Goal: Book appointment/travel/reservation

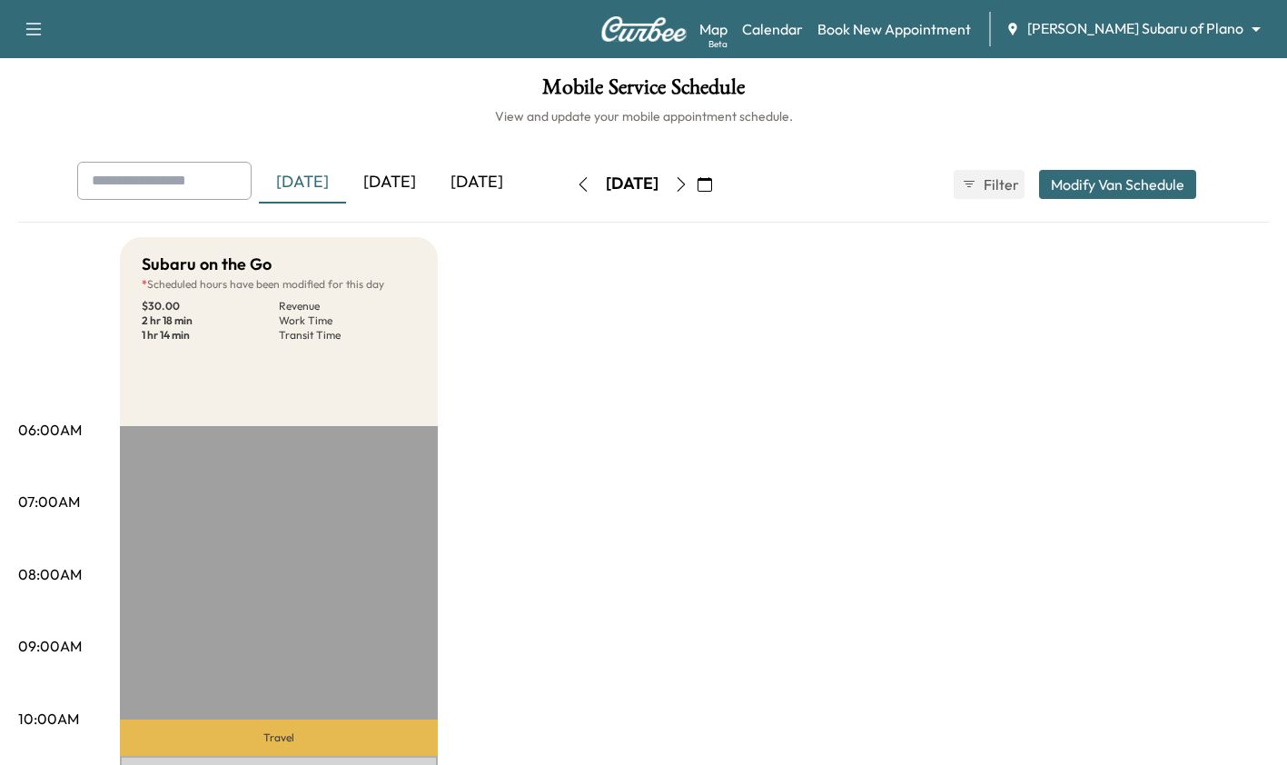
click at [1215, 25] on body "Support Log Out Map Beta Calendar Book New Appointment [PERSON_NAME] Subaru of …" at bounding box center [643, 382] width 1287 height 765
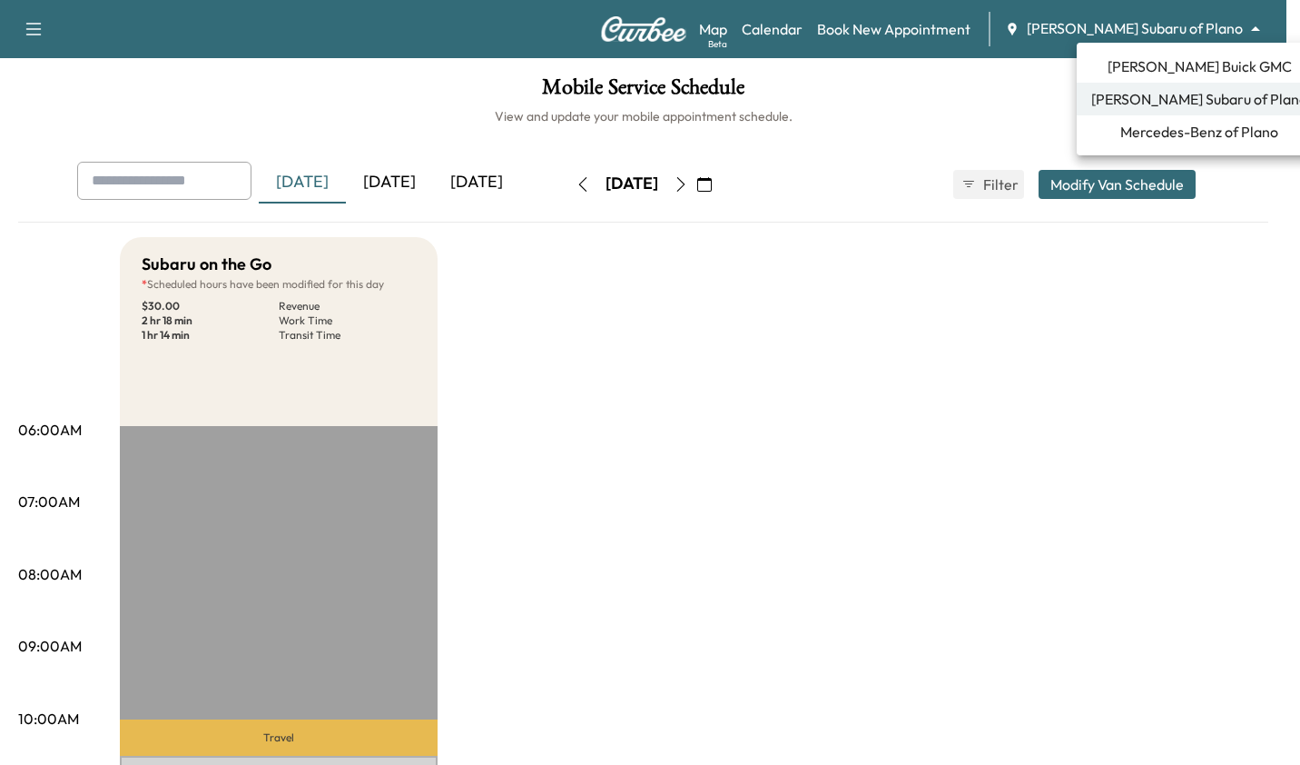
click at [1001, 444] on div at bounding box center [650, 382] width 1300 height 765
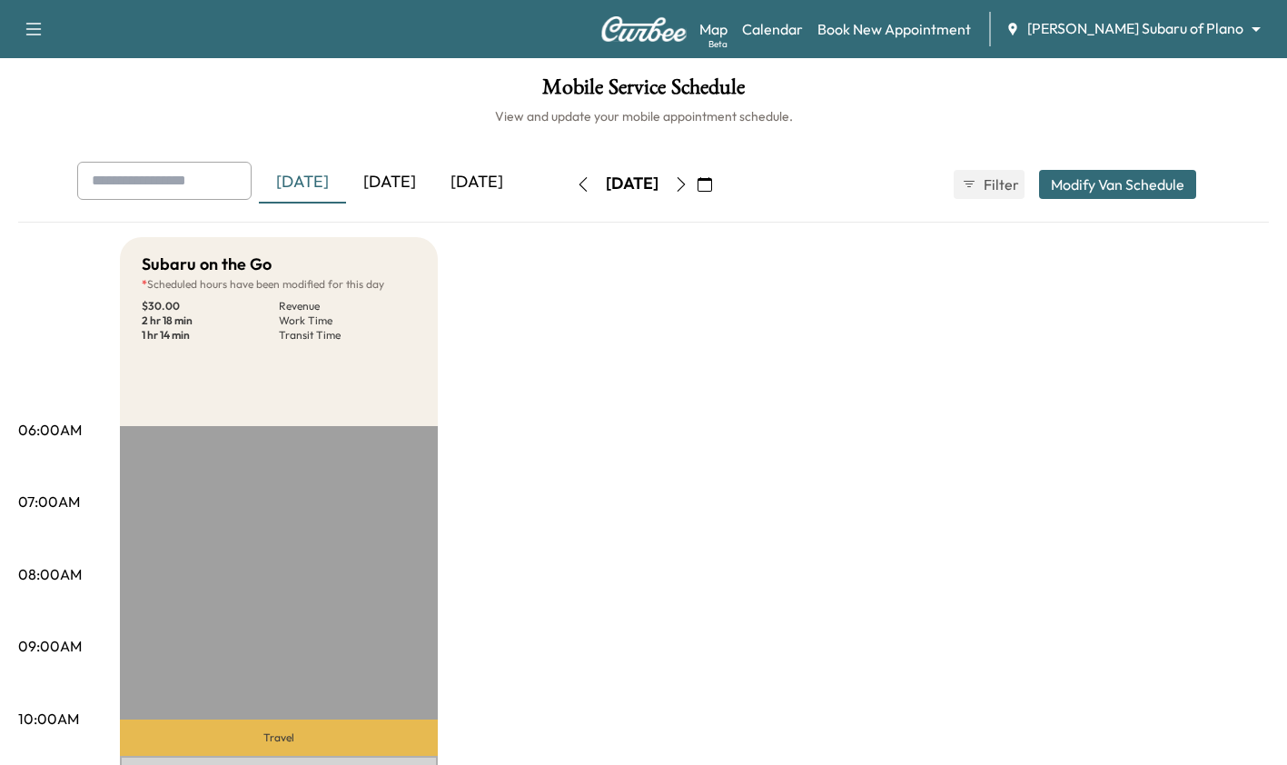
click at [387, 188] on div "[DATE]" at bounding box center [389, 183] width 87 height 42
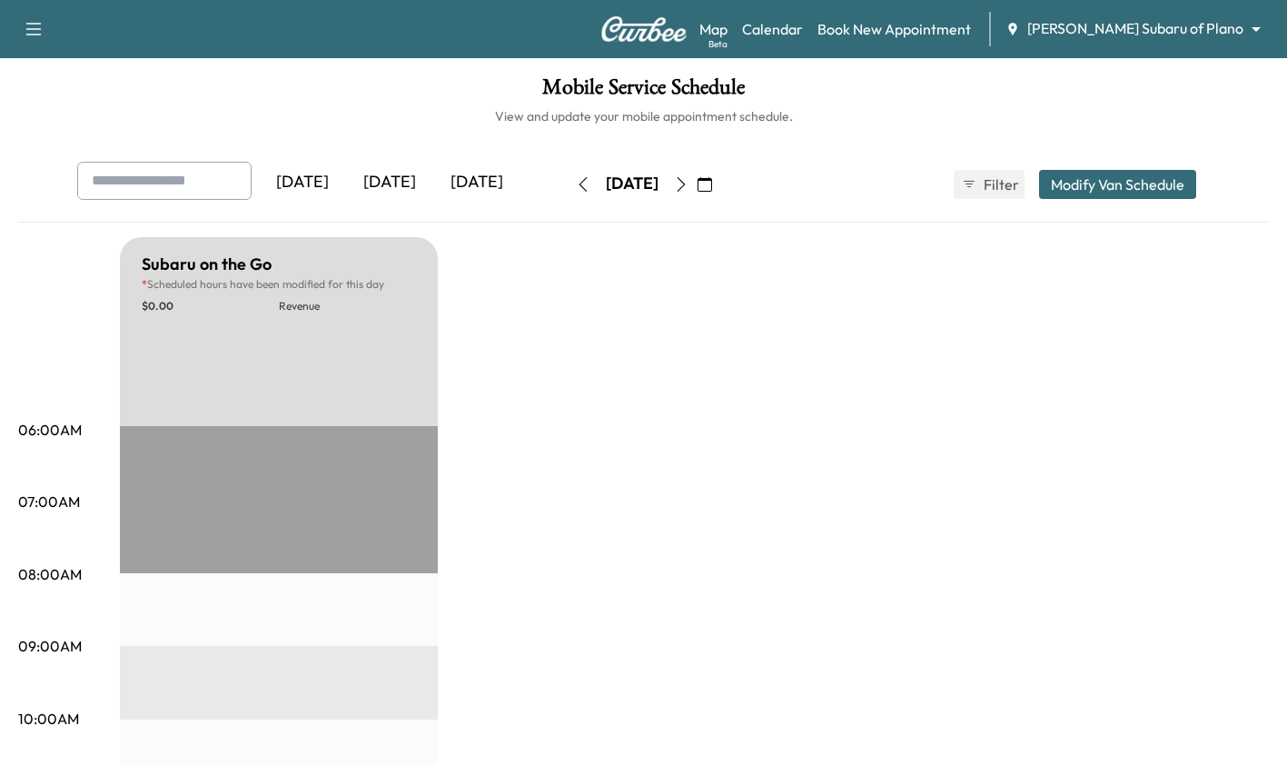
click at [396, 188] on div "[DATE]" at bounding box center [389, 183] width 87 height 42
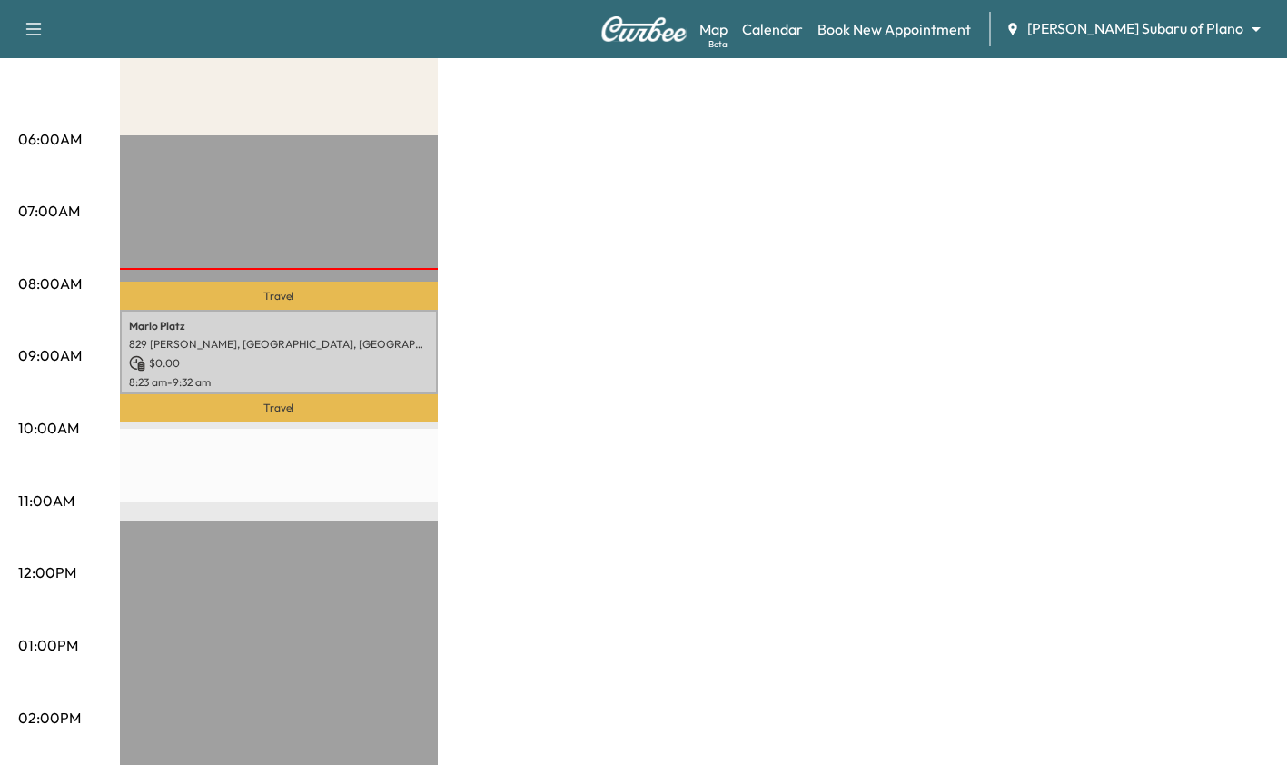
scroll to position [294, 0]
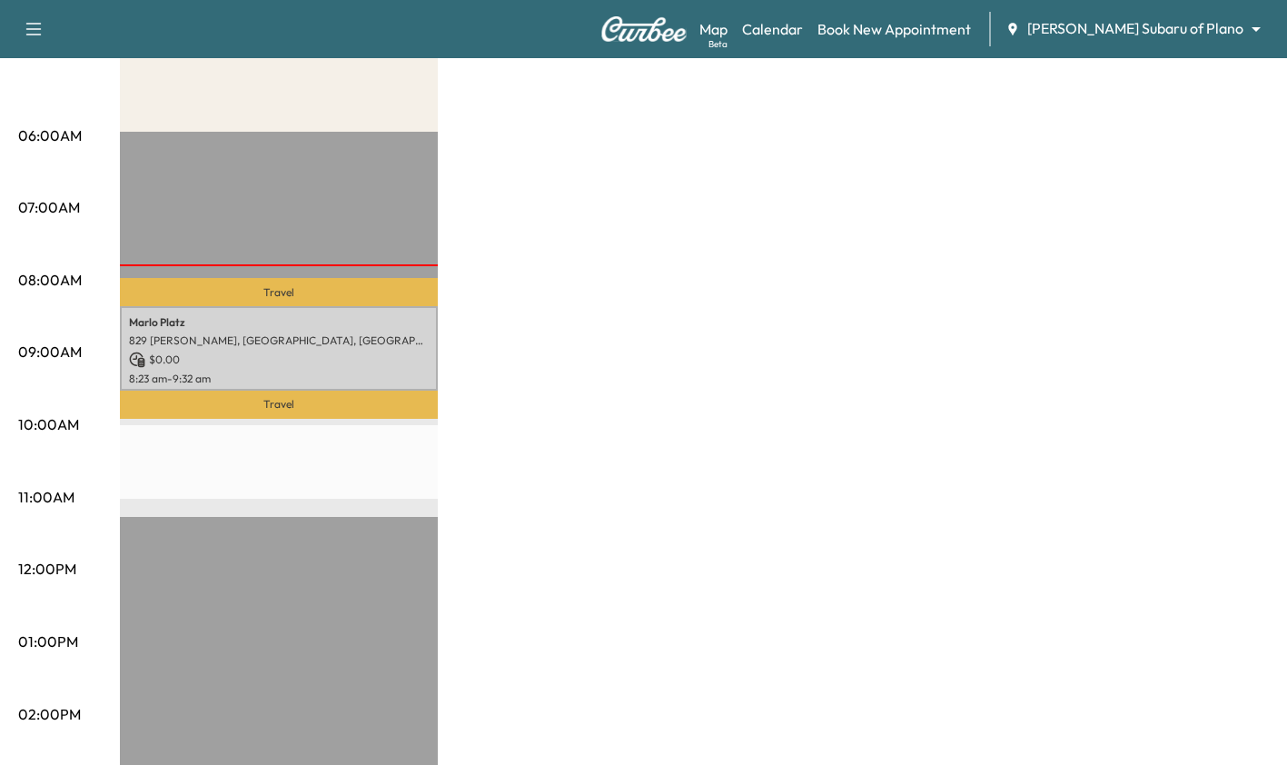
click at [377, 352] on p "$ 0.00" at bounding box center [279, 359] width 300 height 16
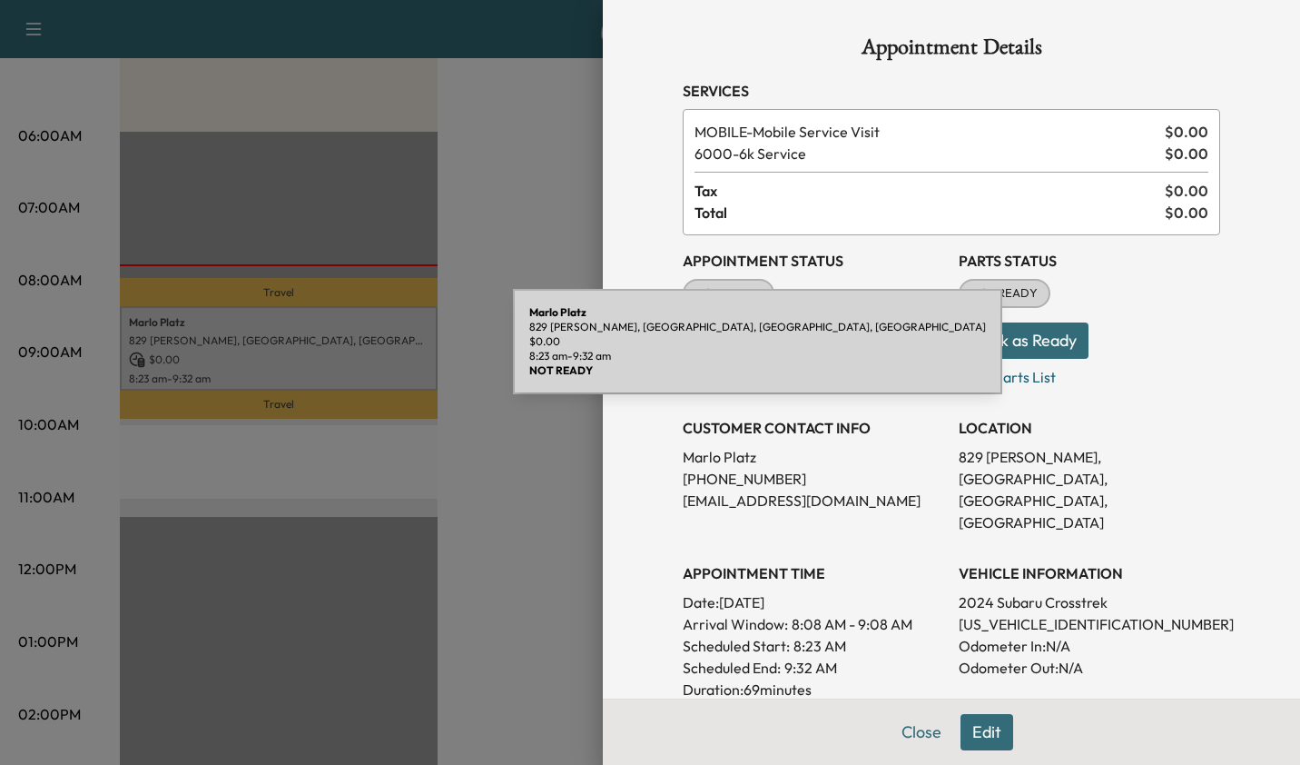
click at [455, 568] on div at bounding box center [650, 382] width 1300 height 765
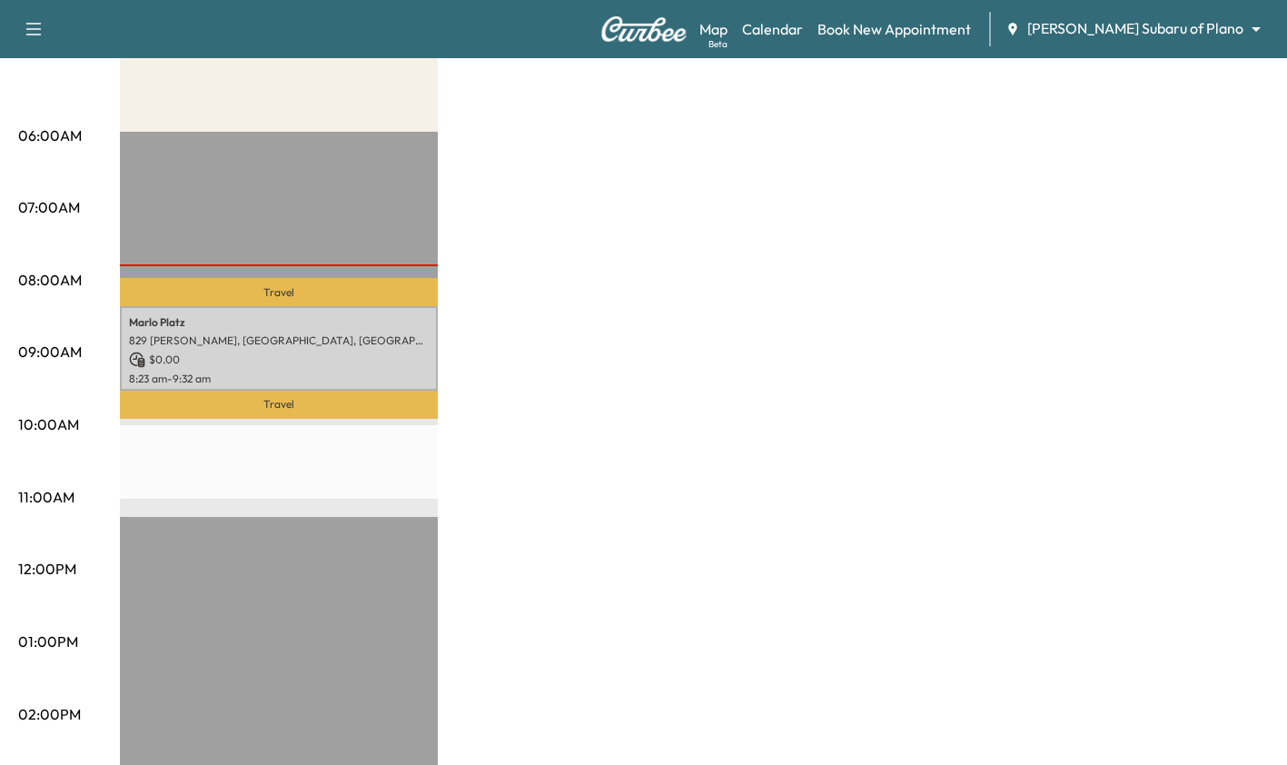
click at [341, 348] on div "[PERSON_NAME] 829 [PERSON_NAME], [GEOGRAPHIC_DATA], [GEOGRAPHIC_DATA] $ 0.00 8:…" at bounding box center [279, 348] width 318 height 84
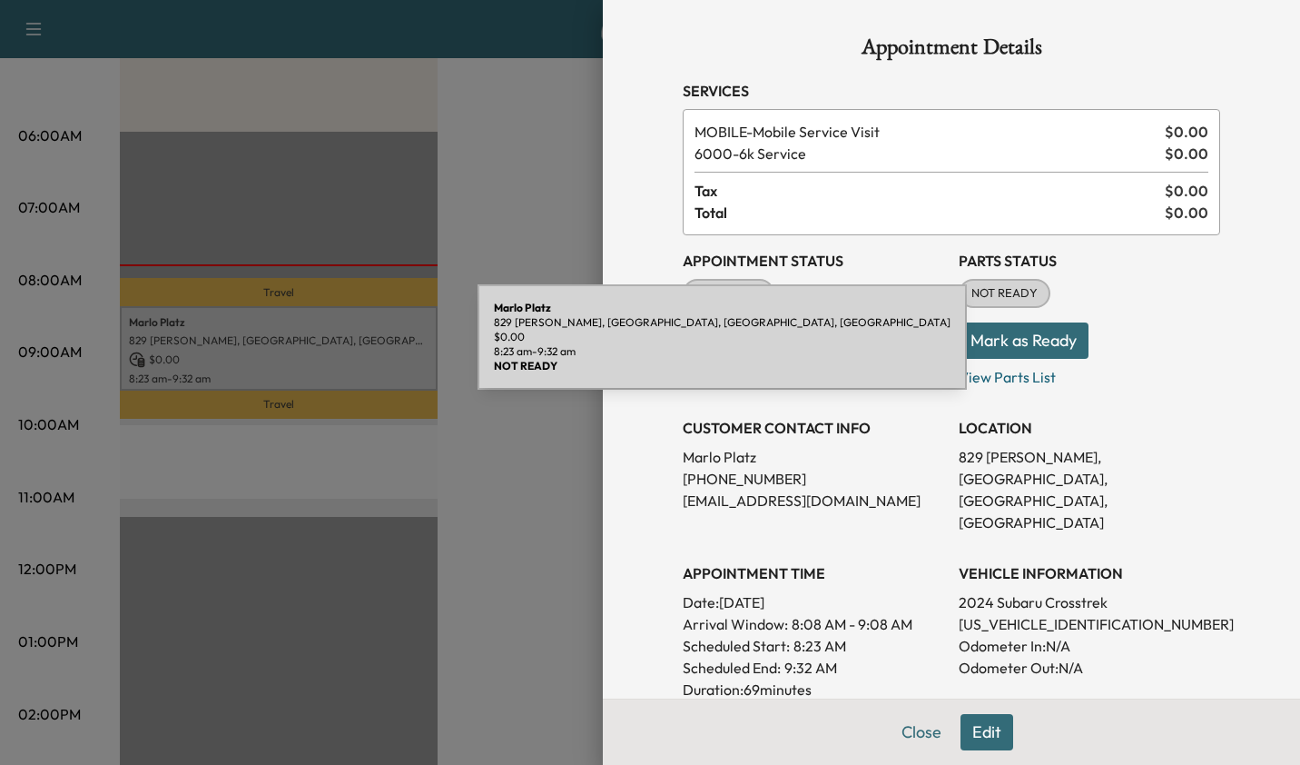
click at [474, 593] on div at bounding box center [650, 382] width 1300 height 765
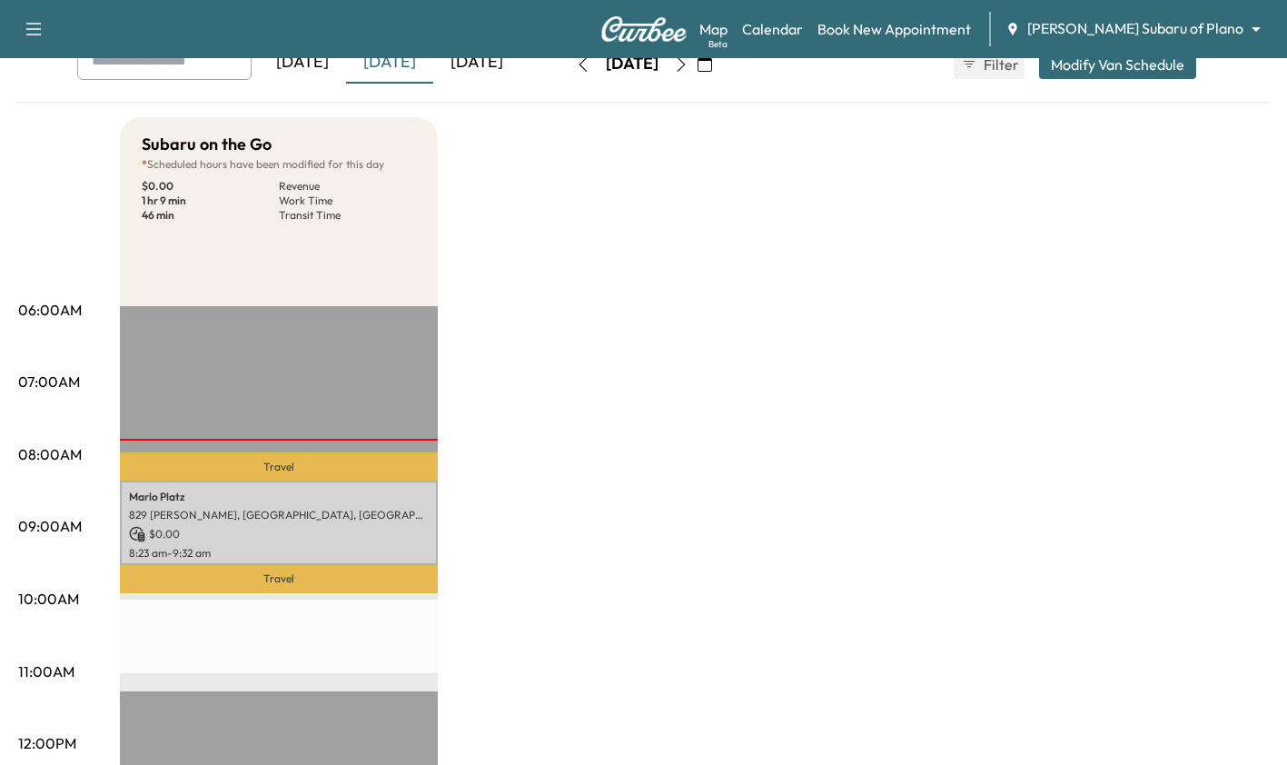
scroll to position [206, 0]
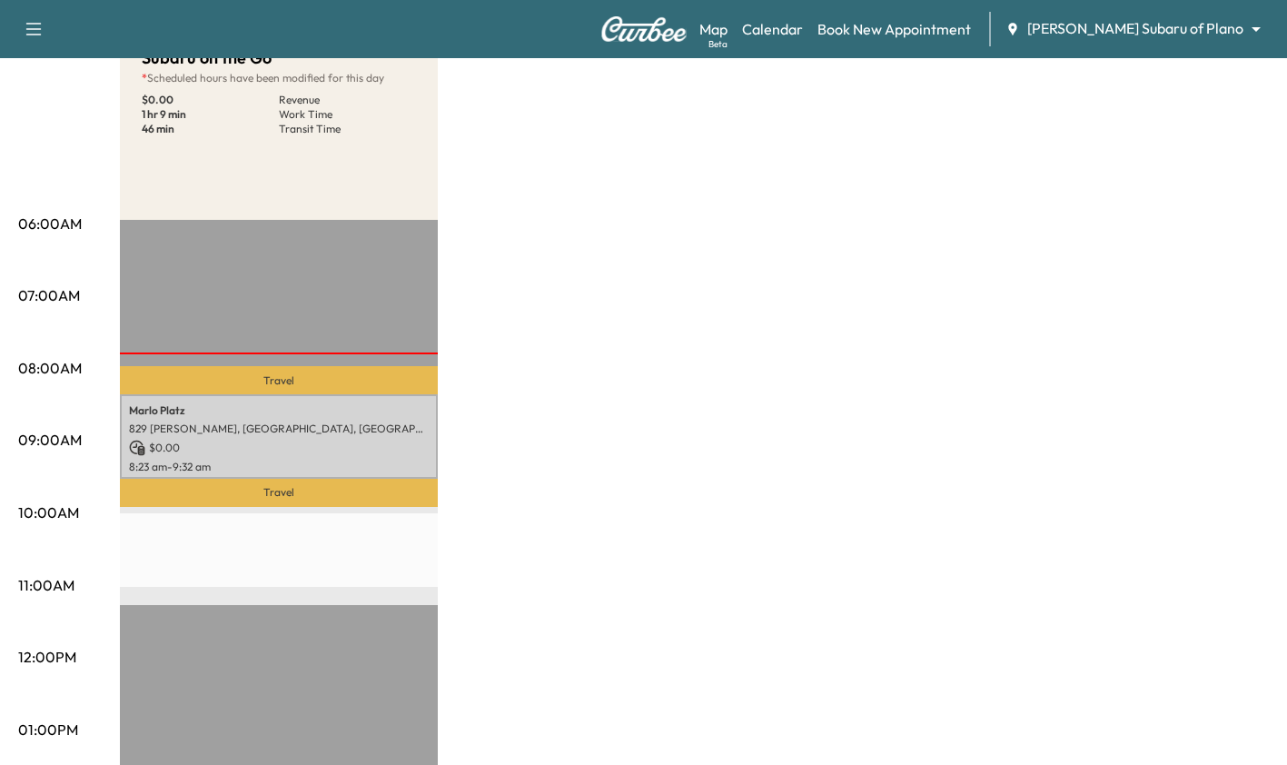
click at [324, 441] on p "$ 0.00" at bounding box center [279, 447] width 300 height 16
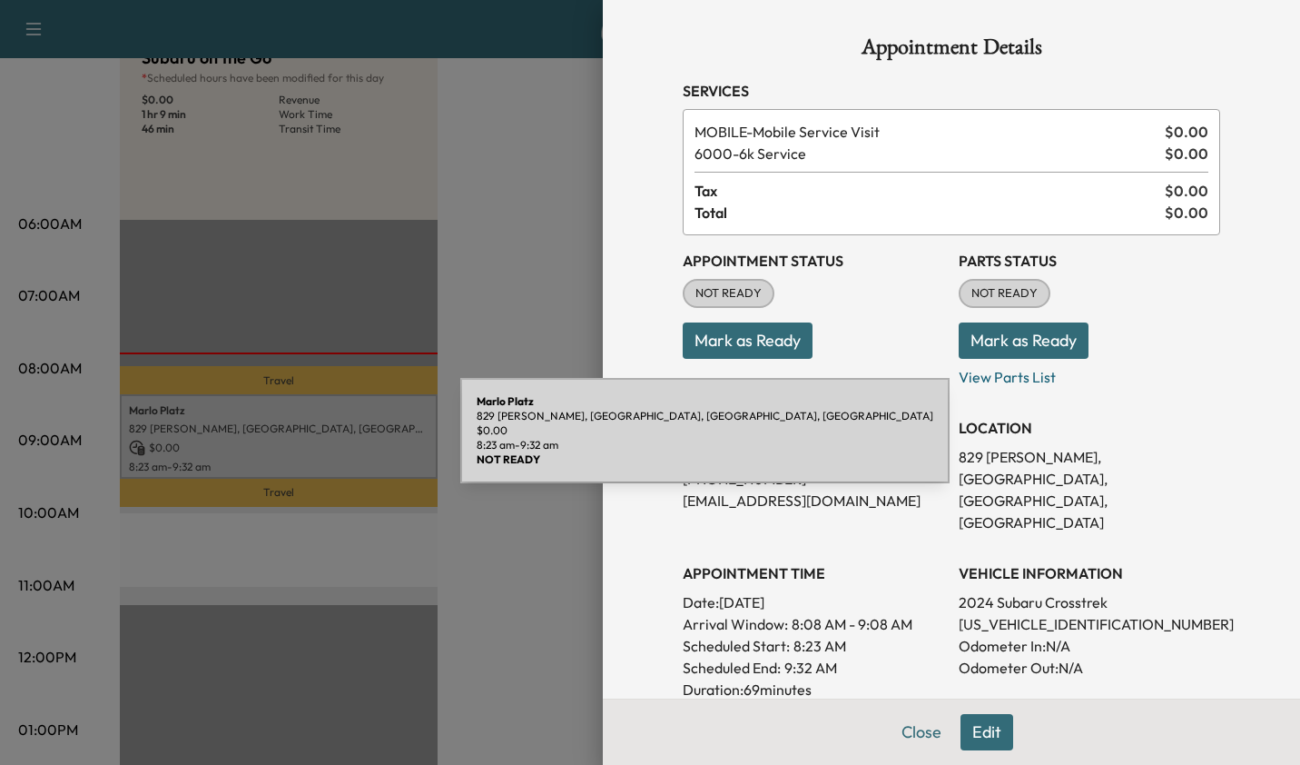
click at [530, 617] on div at bounding box center [650, 382] width 1300 height 765
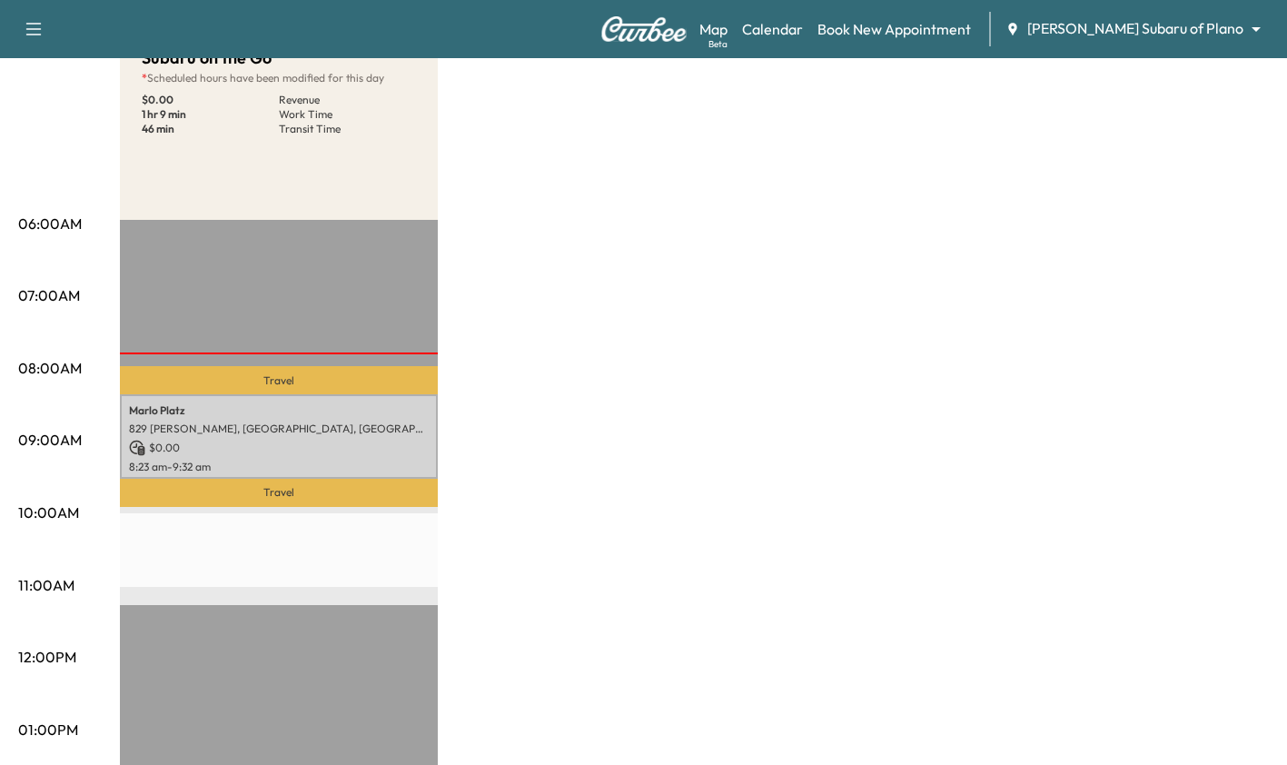
click at [355, 453] on div "[PERSON_NAME] 829 [PERSON_NAME], [GEOGRAPHIC_DATA], [GEOGRAPHIC_DATA] $ 0.00 8:…" at bounding box center [279, 436] width 318 height 84
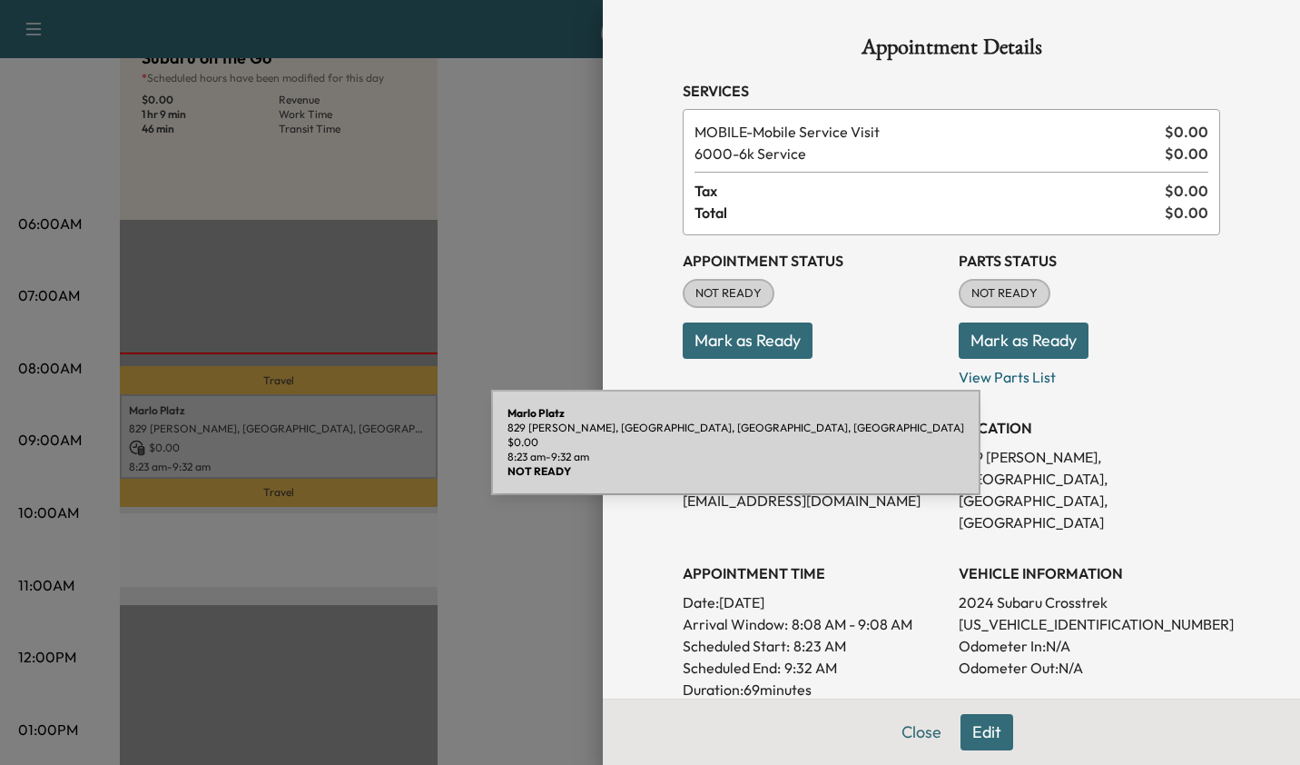
click at [469, 584] on div at bounding box center [650, 382] width 1300 height 765
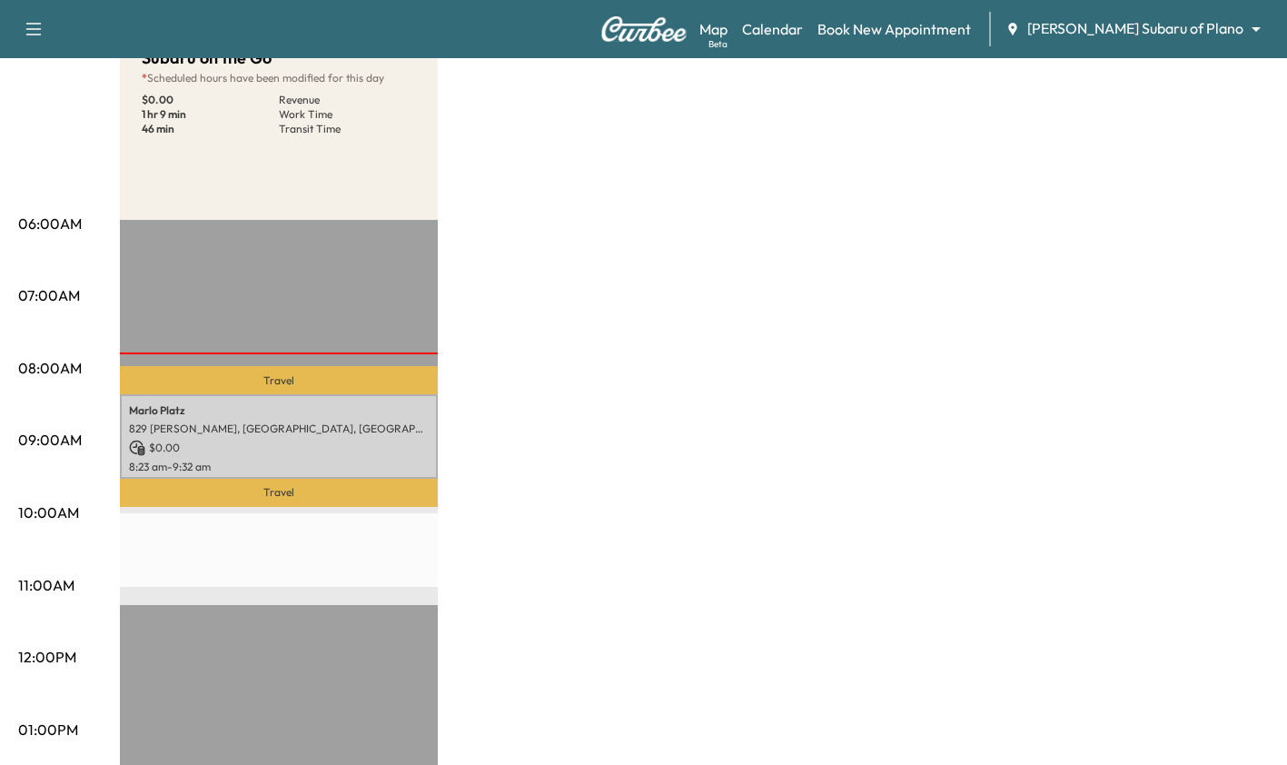
click at [322, 443] on p "$ 0.00" at bounding box center [279, 447] width 300 height 16
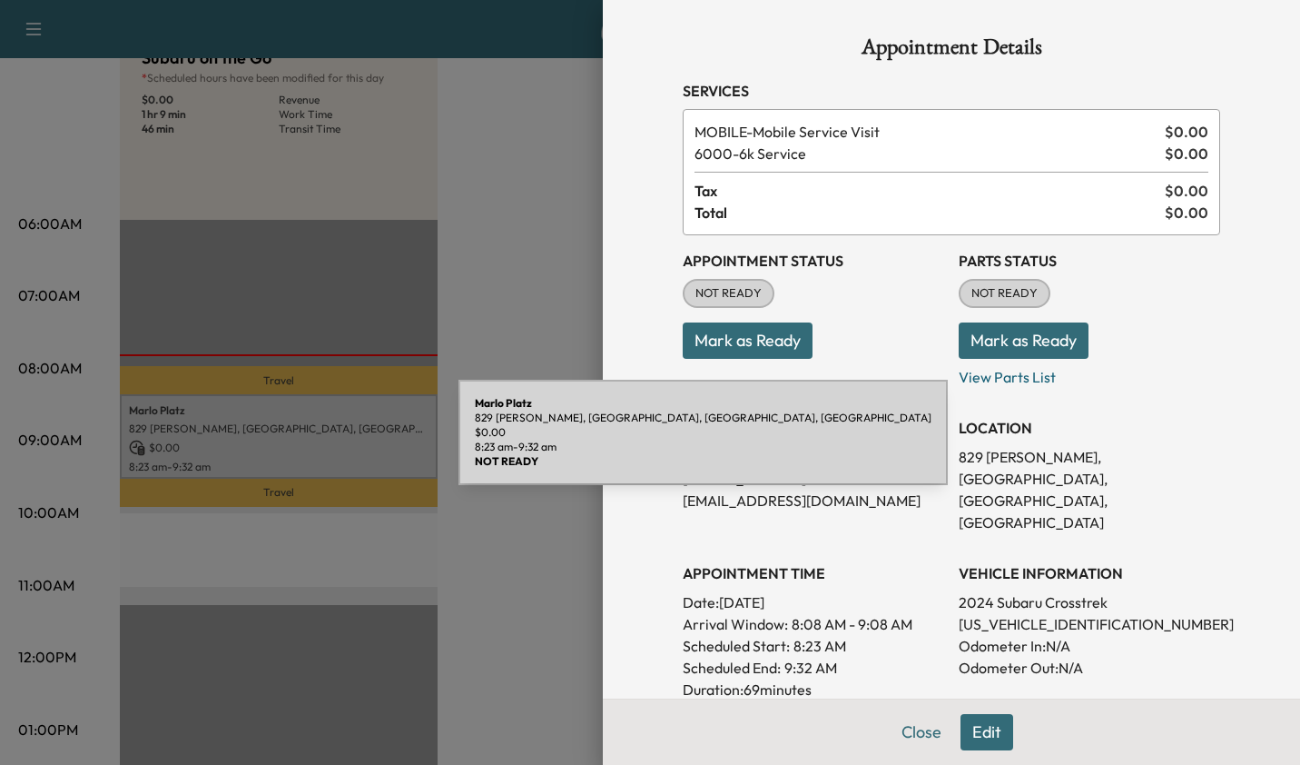
click at [546, 607] on div at bounding box center [650, 382] width 1300 height 765
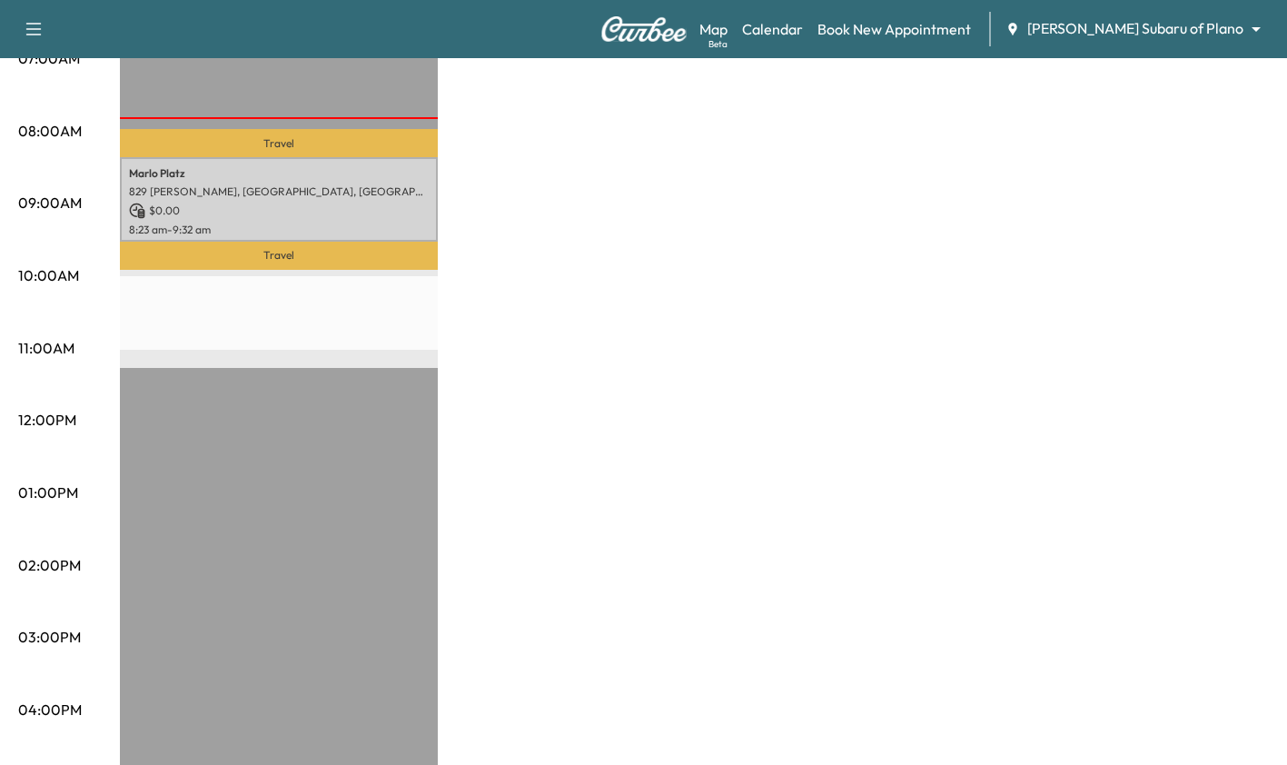
scroll to position [0, 0]
